Goal: Task Accomplishment & Management: Manage account settings

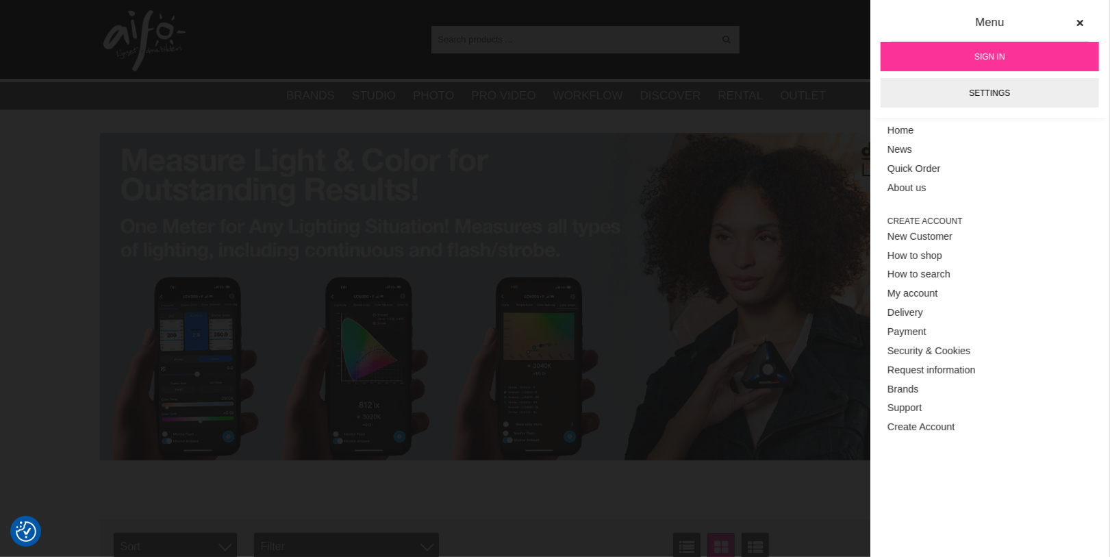
click at [966, 55] on link "Sign in" at bounding box center [990, 56] width 219 height 29
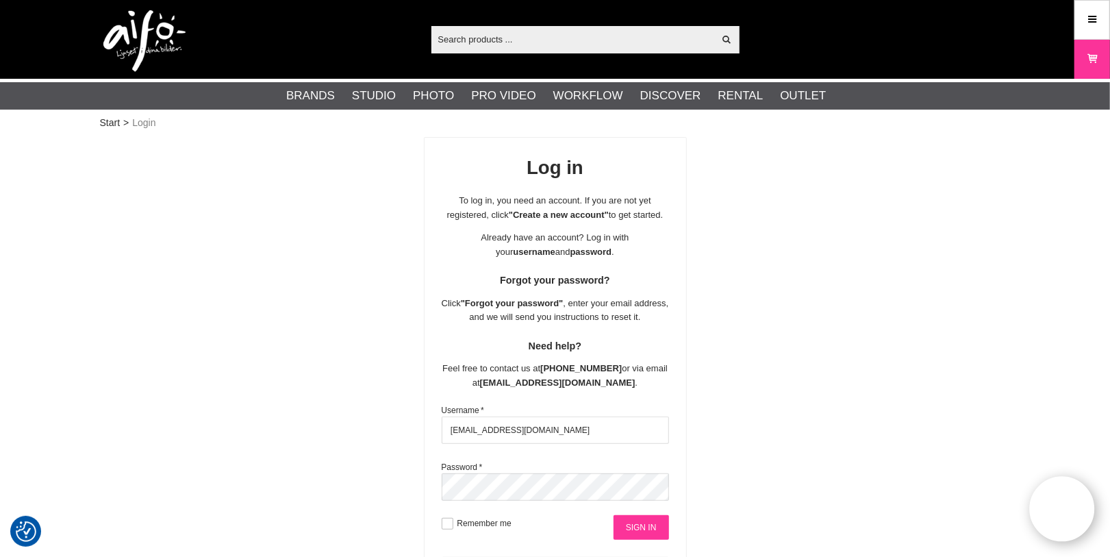
click at [636, 533] on input "Sign in" at bounding box center [641, 527] width 55 height 25
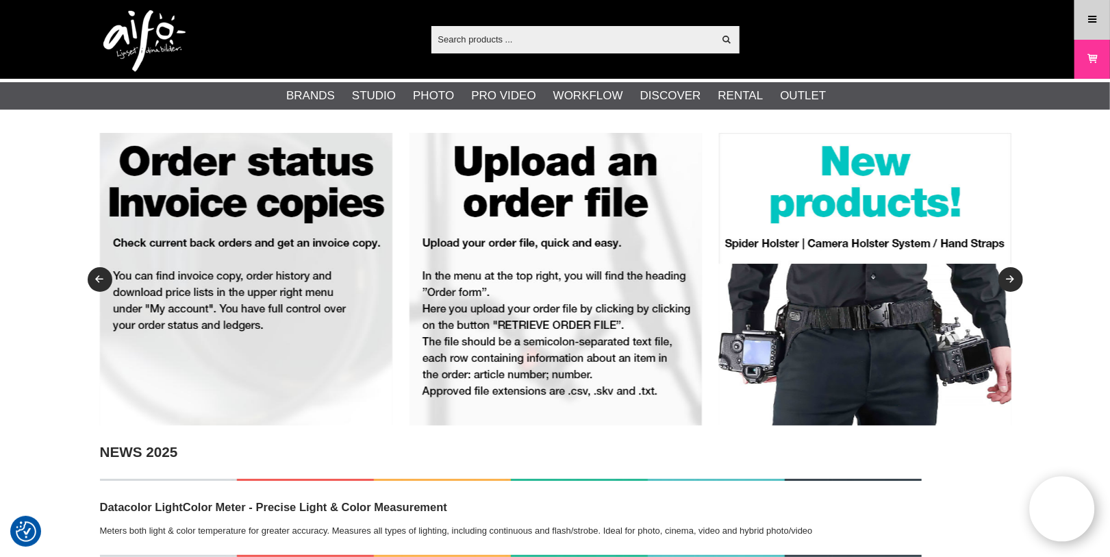
click at [1099, 12] on link "Menu" at bounding box center [1092, 19] width 34 height 32
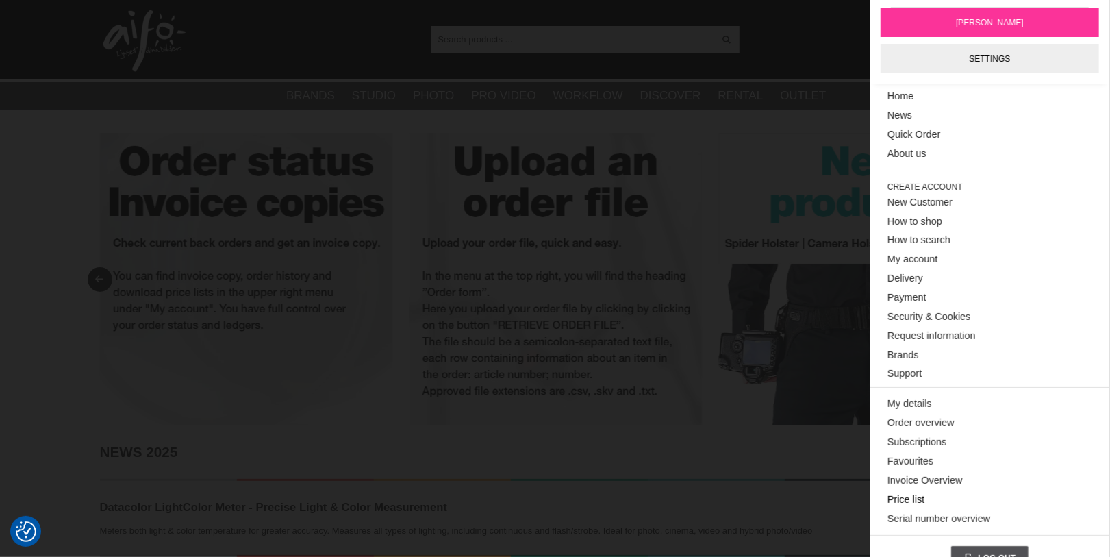
scroll to position [58, 0]
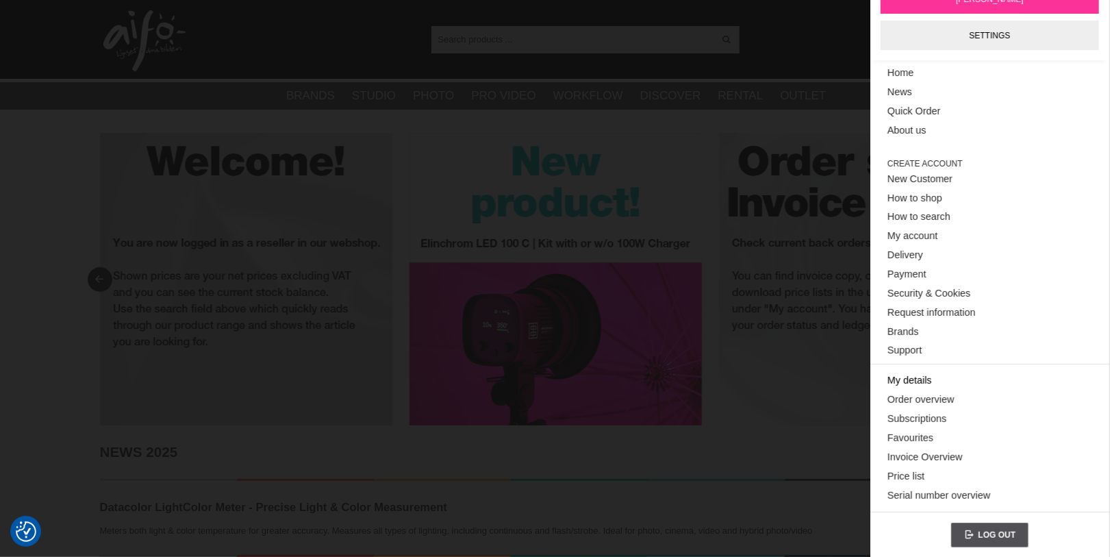
click at [912, 378] on link "My details" at bounding box center [990, 380] width 205 height 19
